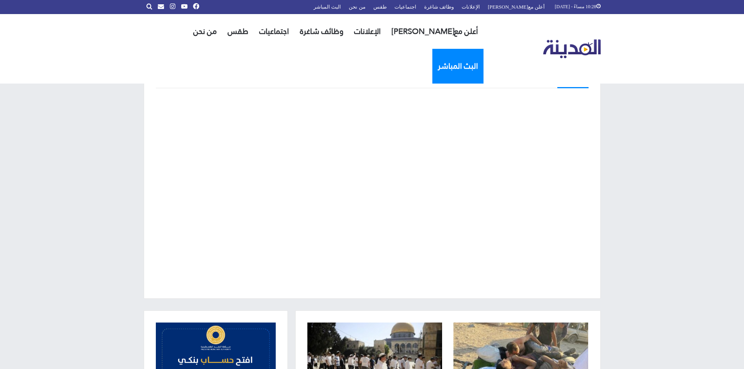
click at [432, 49] on link "البث المباشر" at bounding box center [457, 66] width 51 height 35
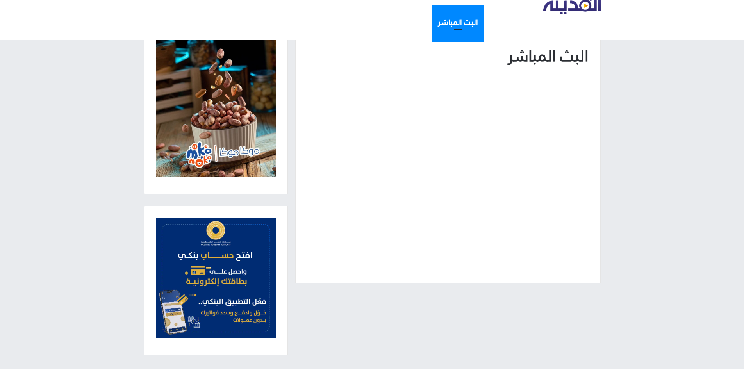
scroll to position [91, 0]
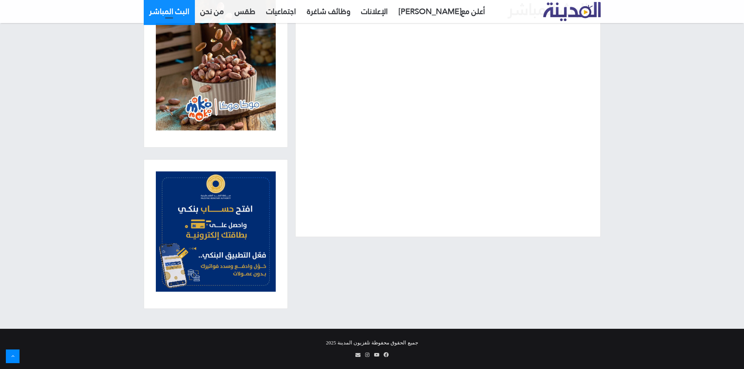
click at [591, 13] on img "القائمة الرئيسية" at bounding box center [571, 11] width 57 height 19
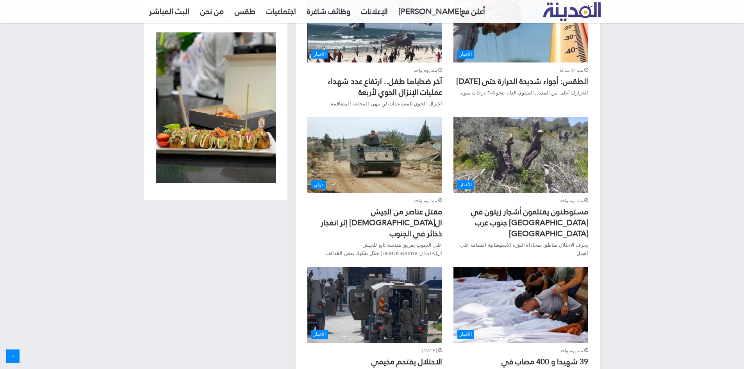
scroll to position [699, 0]
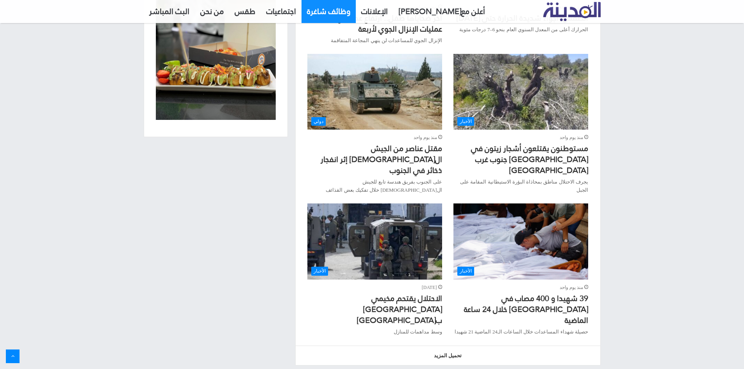
click at [339, 8] on link "وظائف شاغرة" at bounding box center [329, 11] width 54 height 23
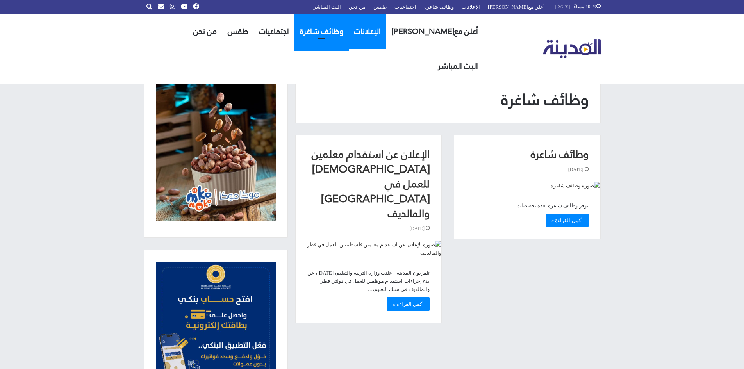
click at [378, 23] on link "الإعلانات" at bounding box center [367, 31] width 37 height 35
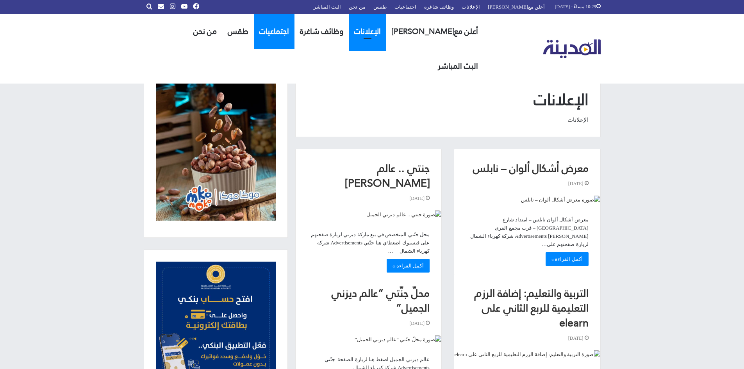
click at [289, 28] on link "اجتماعيات" at bounding box center [274, 31] width 41 height 35
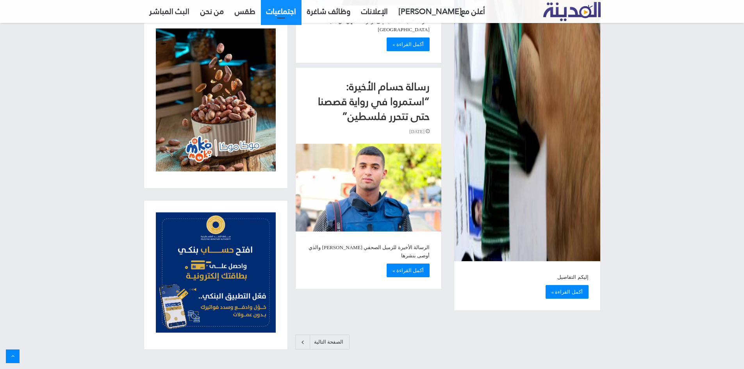
scroll to position [1241, 0]
